Goal: Register for event/course

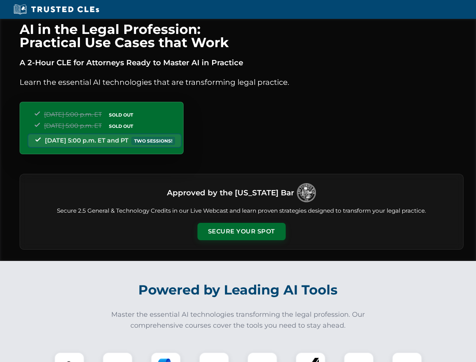
click at [241, 231] on button "Secure Your Spot" at bounding box center [241, 231] width 88 height 17
click at [69, 357] on img at bounding box center [69, 367] width 22 height 22
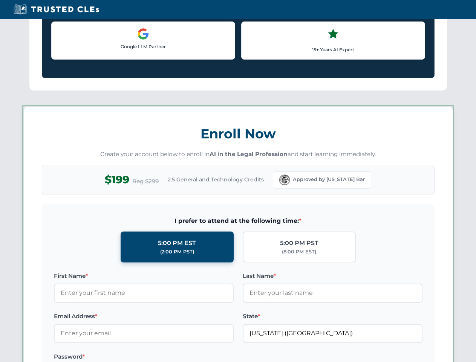
click at [166, 357] on label "Password *" at bounding box center [144, 356] width 180 height 9
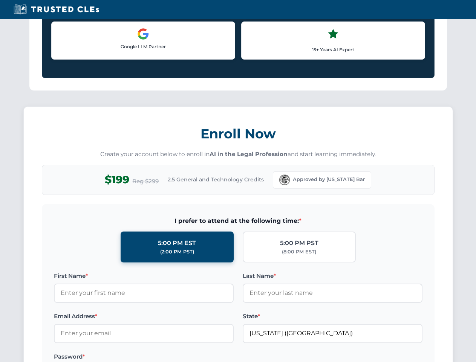
scroll to position [739, 0]
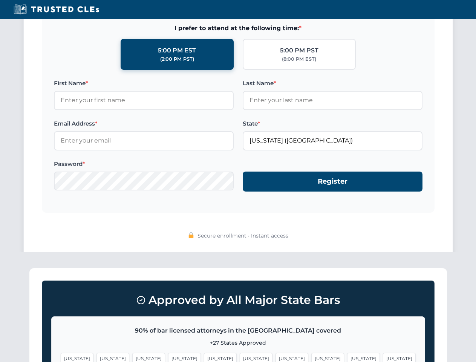
click at [347, 357] on span "[US_STATE]" at bounding box center [363, 358] width 33 height 11
